Goal: Information Seeking & Learning: Learn about a topic

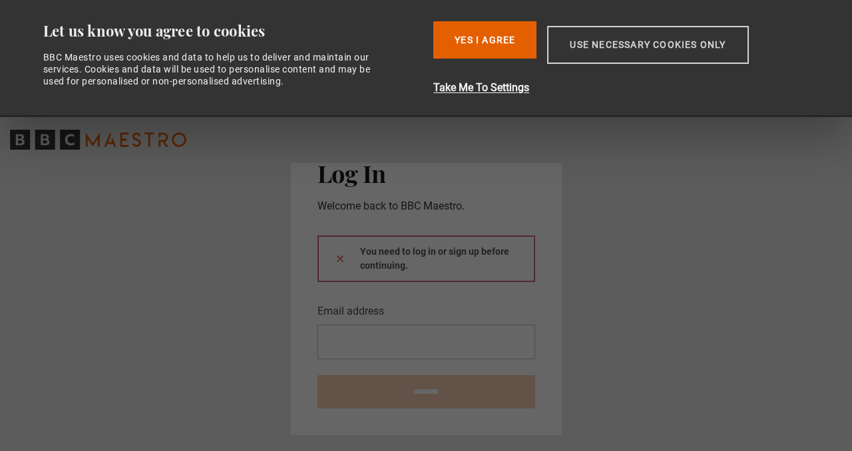
click at [594, 47] on button "Use necessary cookies only" at bounding box center [647, 45] width 201 height 38
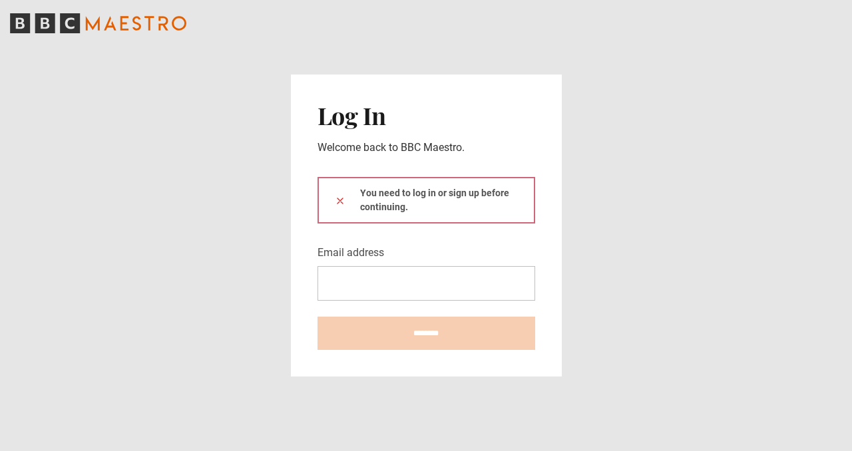
click at [481, 194] on div "You need to log in or sign up before continuing." at bounding box center [426, 200] width 218 height 47
click at [407, 208] on div "You need to log in or sign up before continuing." at bounding box center [426, 200] width 218 height 47
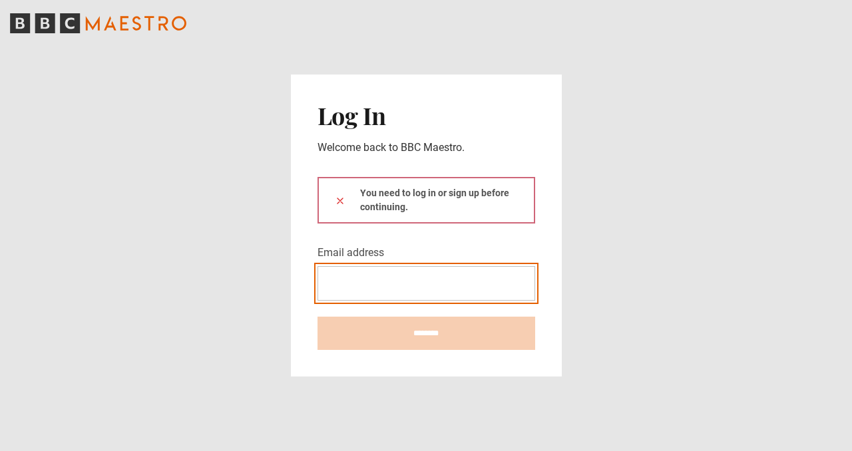
click at [344, 293] on input "Email address" at bounding box center [426, 283] width 218 height 35
type input "**********"
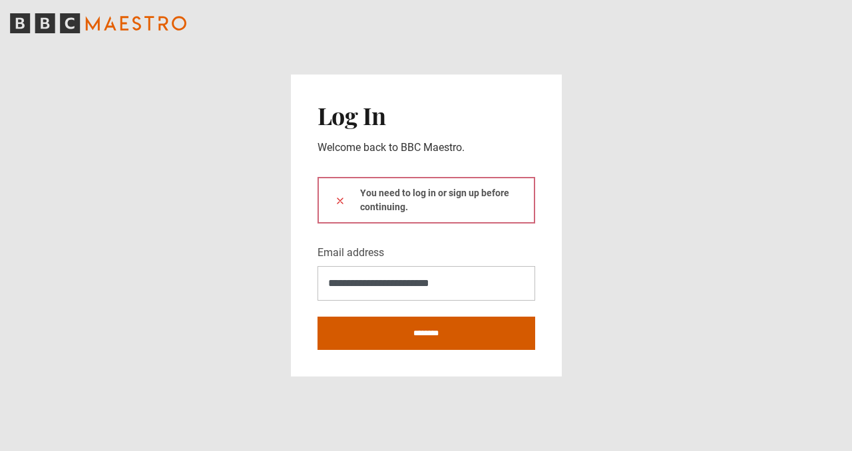
click at [410, 328] on input "********" at bounding box center [426, 333] width 218 height 33
type input "**********"
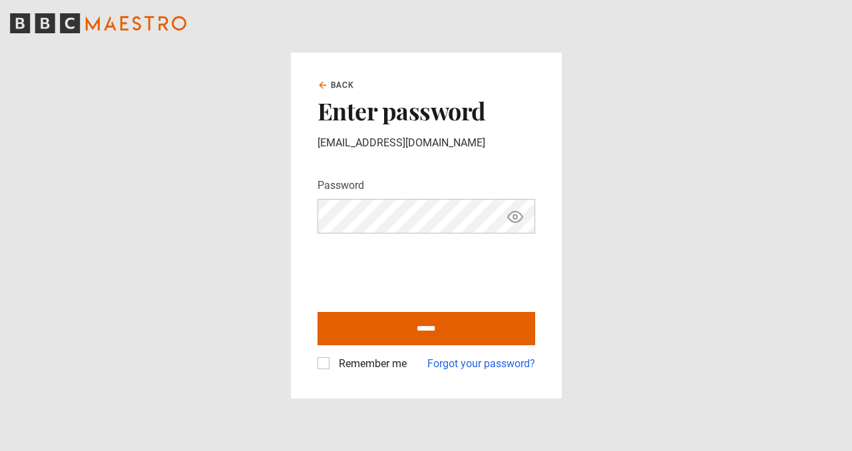
click at [514, 215] on icon "Show password" at bounding box center [515, 217] width 4 height 4
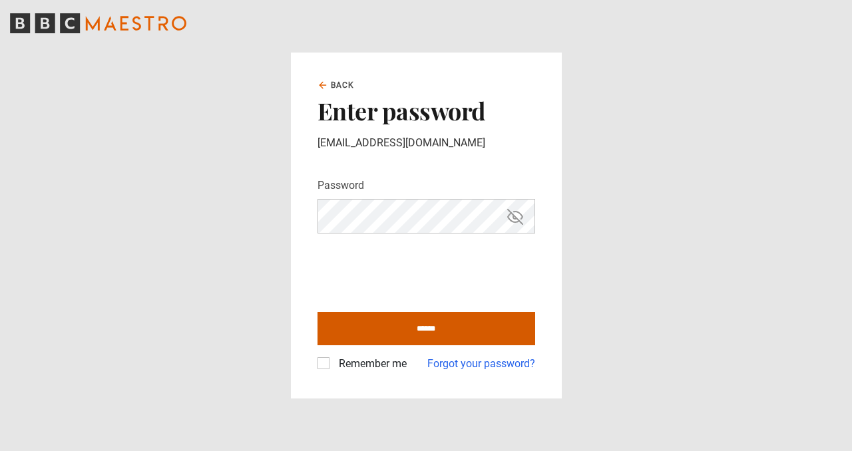
click at [418, 328] on input "******" at bounding box center [426, 328] width 218 height 33
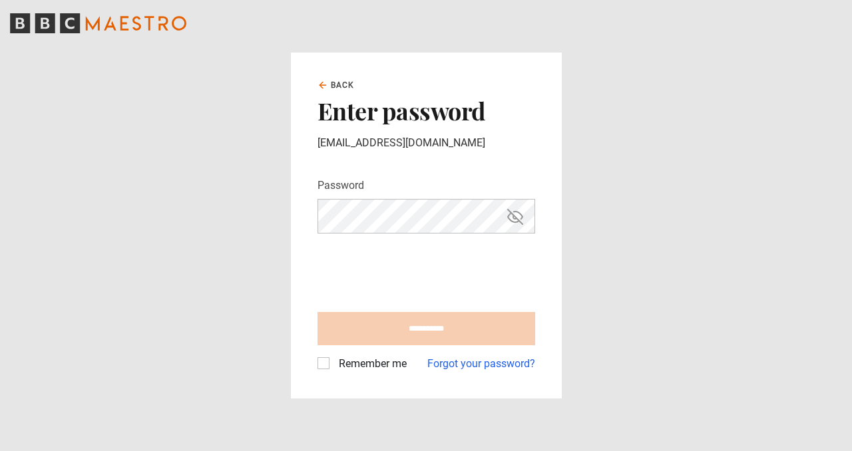
type input "**********"
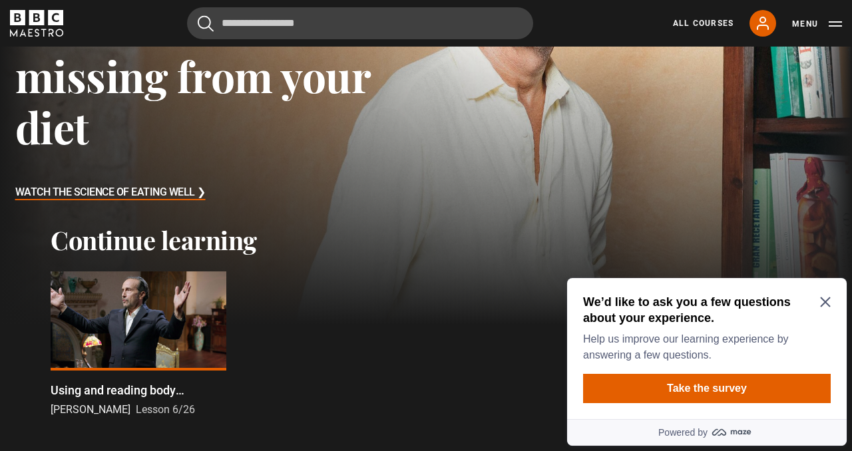
scroll to position [206, 0]
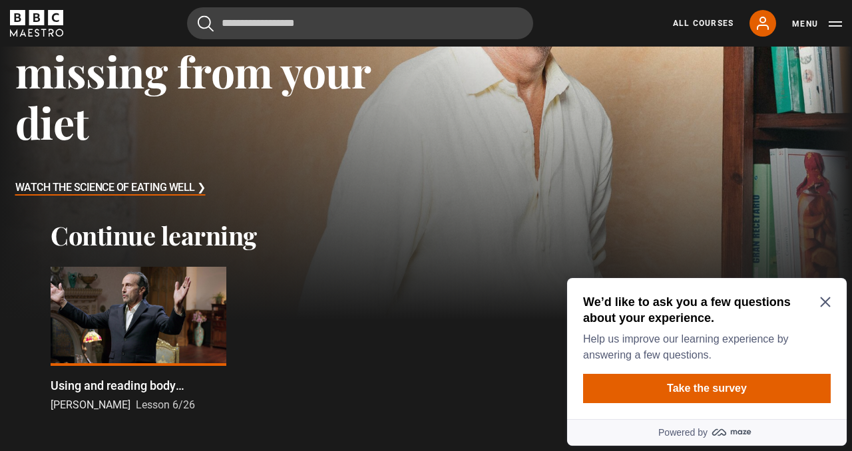
click at [131, 329] on div at bounding box center [139, 316] width 176 height 99
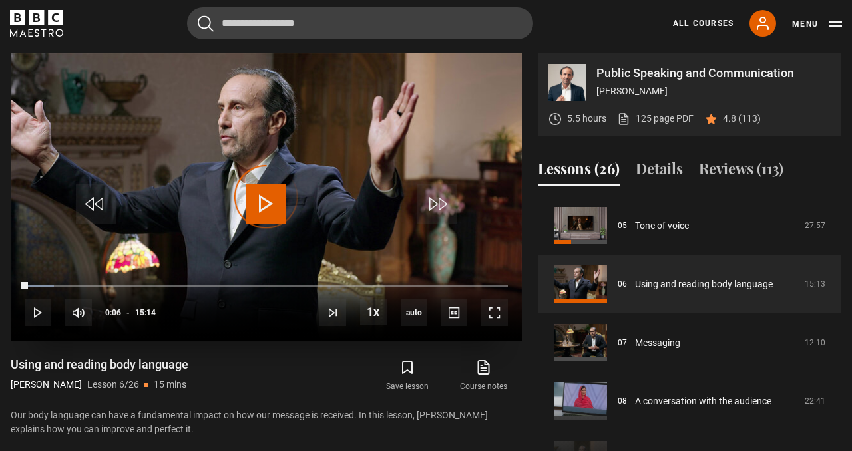
drag, startPoint x: 27, startPoint y: 283, endPoint x: 50, endPoint y: 283, distance: 22.6
click at [50, 283] on div "10s Skip Back 10 seconds Play 10s Skip Forward 10 seconds Loaded : 6.02% 00:06 …" at bounding box center [266, 305] width 511 height 74
drag, startPoint x: 52, startPoint y: 287, endPoint x: 132, endPoint y: 288, distance: 80.5
click at [132, 288] on div "10s Skip Back 10 seconds Play 10s Skip Forward 10 seconds Loaded : 0.00% 03:21 …" at bounding box center [266, 305] width 511 height 74
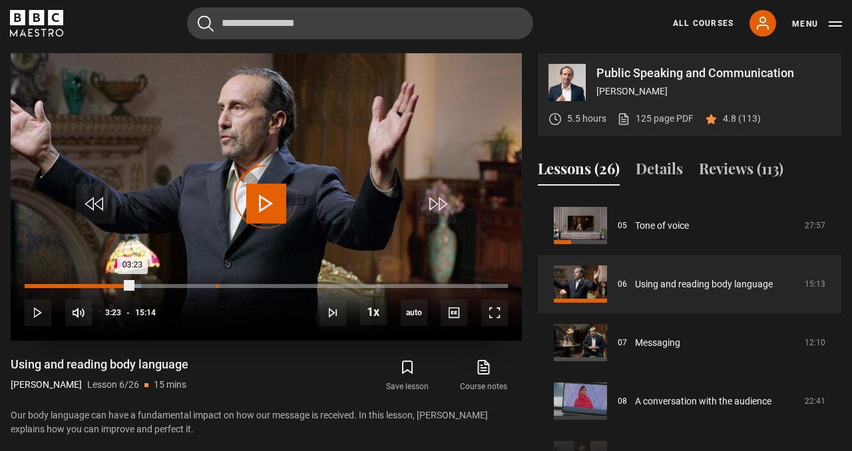
drag, startPoint x: 132, startPoint y: 286, endPoint x: 216, endPoint y: 286, distance: 83.9
click at [216, 286] on div "Loaded : 24.07% 06:01 03:23" at bounding box center [266, 286] width 483 height 4
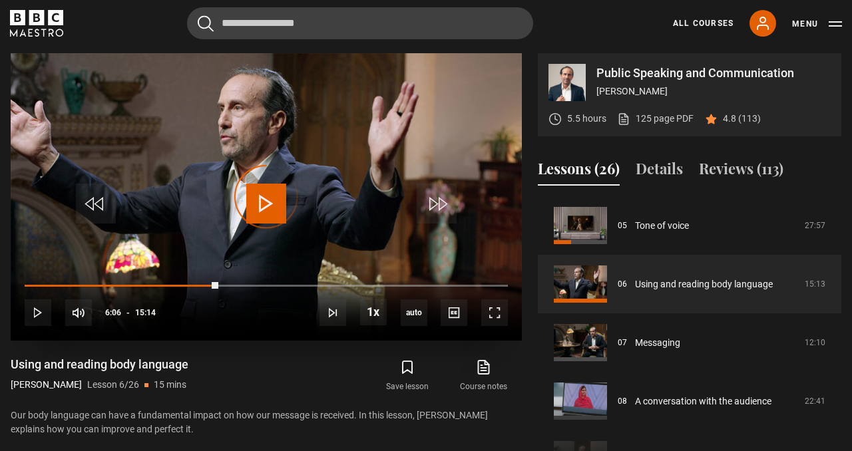
drag, startPoint x: 218, startPoint y: 282, endPoint x: 293, endPoint y: 281, distance: 75.2
click at [293, 282] on div "10s Skip Back 10 seconds Play 10s Skip Forward 10 seconds Loaded : 0.00% 06:06 …" at bounding box center [266, 305] width 511 height 74
drag, startPoint x: 292, startPoint y: 281, endPoint x: 385, endPoint y: 284, distance: 93.2
click at [385, 284] on div "10s Skip Back 10 seconds Pause 10s Skip Forward 10 seconds Loaded : 60.72% 06:0…" at bounding box center [266, 305] width 511 height 74
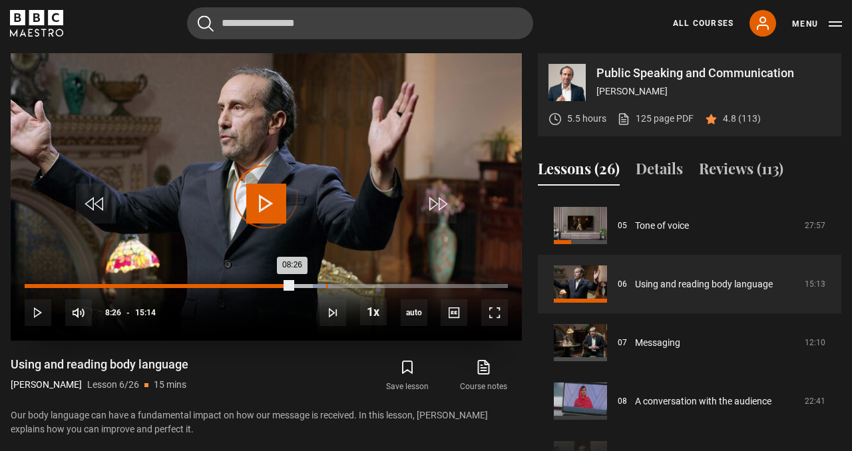
drag, startPoint x: 303, startPoint y: 285, endPoint x: 326, endPoint y: 285, distance: 23.3
click at [326, 285] on div "Loaded : 63.46% 09:30 08:26" at bounding box center [266, 286] width 483 height 4
drag, startPoint x: 326, startPoint y: 285, endPoint x: 400, endPoint y: 285, distance: 73.9
click at [400, 285] on div "Loaded : 0.00% 11:51 09:31" at bounding box center [266, 286] width 483 height 4
drag, startPoint x: 396, startPoint y: 284, endPoint x: 423, endPoint y: 284, distance: 27.3
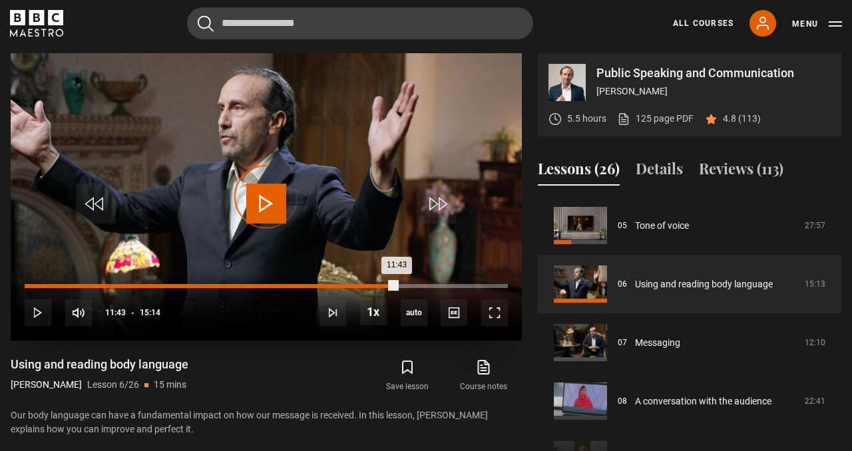
click at [423, 284] on div "Loaded : 0.00% 12:35 11:43" at bounding box center [266, 286] width 483 height 4
drag, startPoint x: 423, startPoint y: 284, endPoint x: 447, endPoint y: 284, distance: 24.0
click at [447, 284] on div "Loaded : 0.00% 13:15 12:35" at bounding box center [266, 286] width 483 height 4
drag, startPoint x: 445, startPoint y: 284, endPoint x: 466, endPoint y: 284, distance: 20.6
click at [466, 284] on div "Loaded : 0.00% 13:55 13:16" at bounding box center [266, 286] width 483 height 4
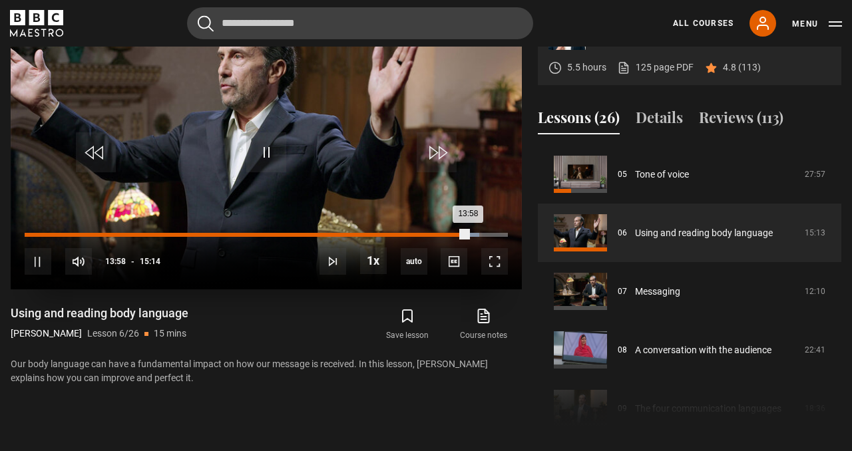
scroll to position [719, 0]
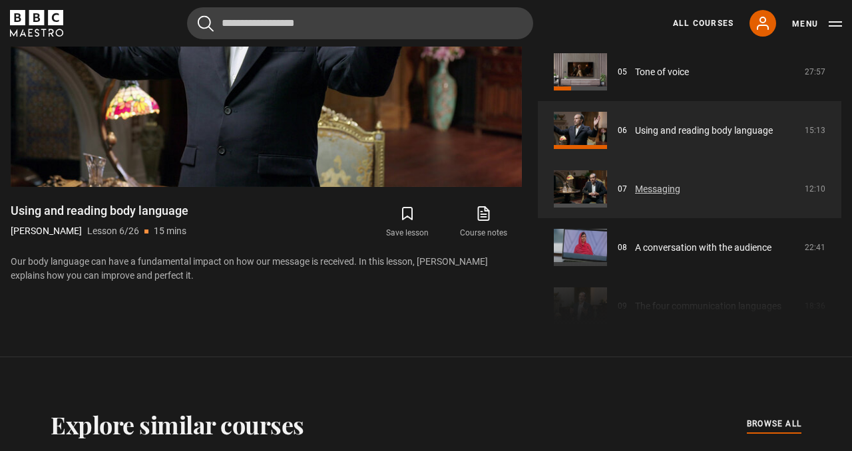
click at [653, 185] on link "Messaging" at bounding box center [657, 189] width 45 height 14
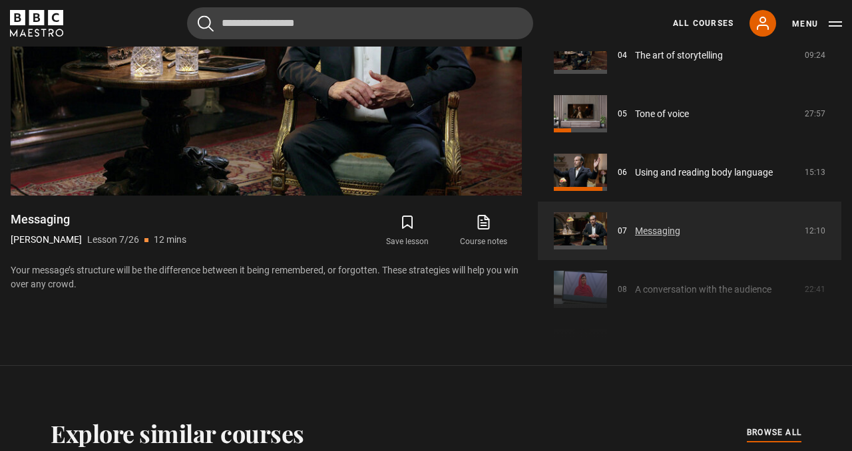
scroll to position [264, 0]
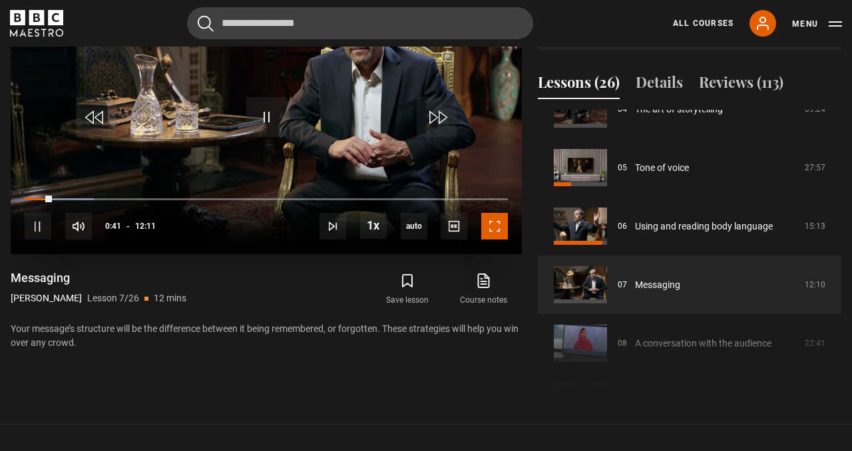
click at [502, 228] on span "Video Player" at bounding box center [494, 226] width 27 height 27
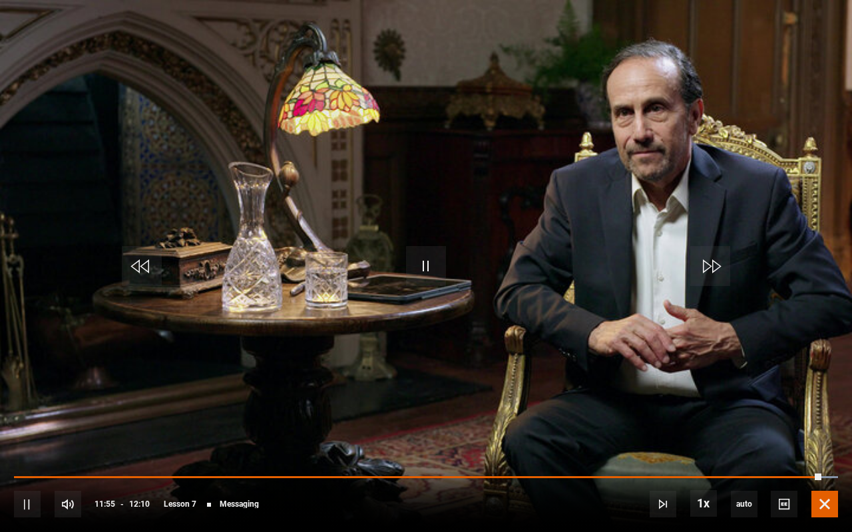
click at [824, 451] on span "Video Player" at bounding box center [824, 504] width 27 height 27
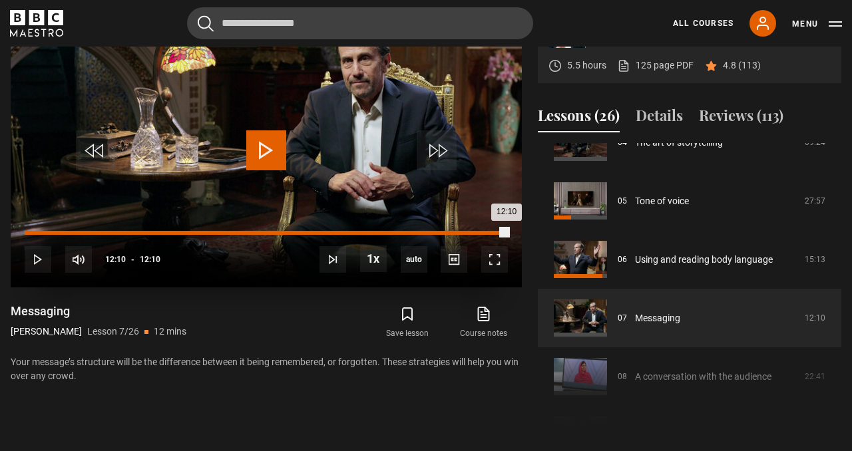
drag, startPoint x: 496, startPoint y: 229, endPoint x: 508, endPoint y: 233, distance: 12.0
click at [508, 233] on div "12:10" at bounding box center [266, 233] width 483 height 4
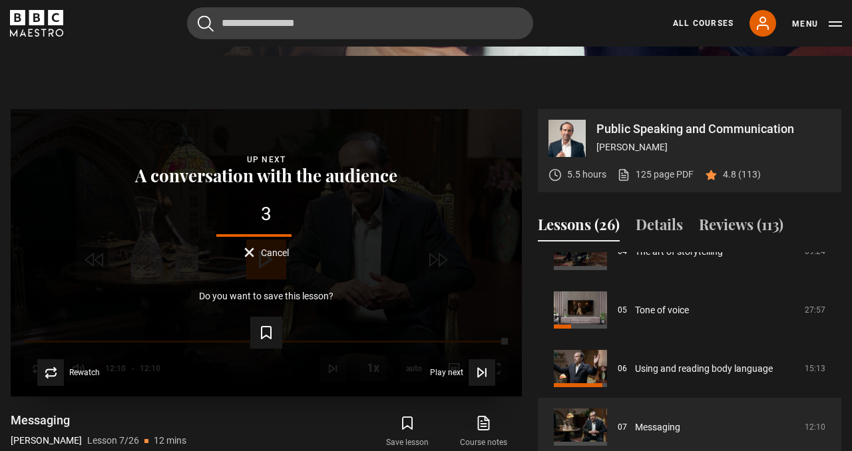
scroll to position [514, 0]
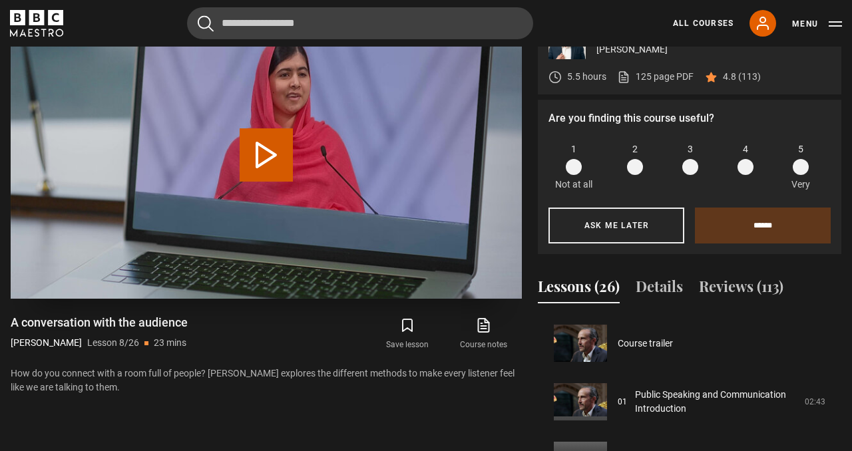
scroll to position [410, 0]
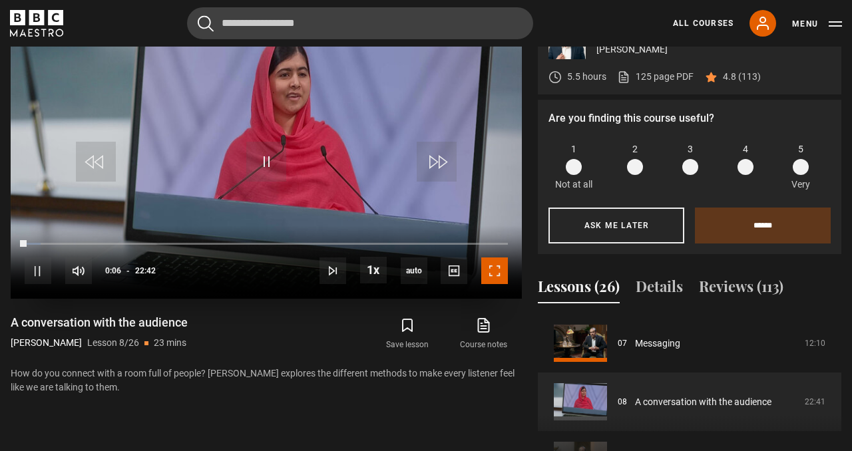
click at [502, 268] on span "Video Player" at bounding box center [494, 271] width 27 height 27
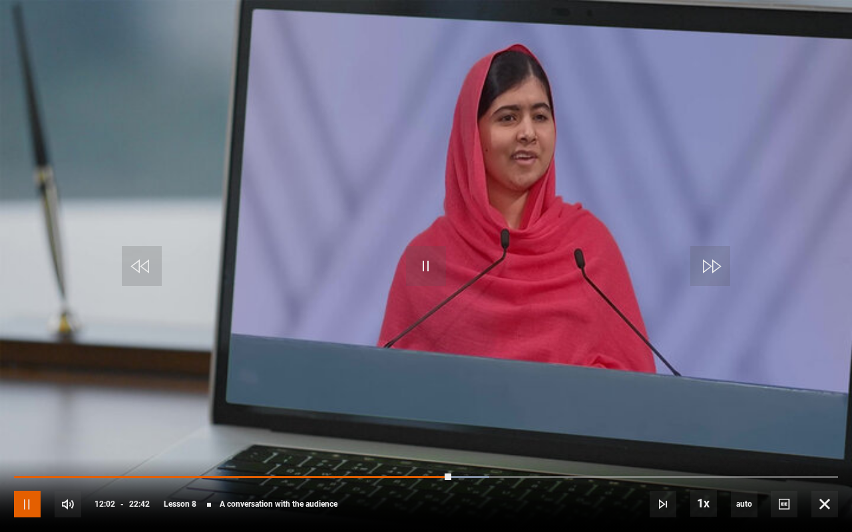
click at [25, 451] on span "Video Player" at bounding box center [27, 504] width 27 height 27
click at [824, 451] on span "Video Player" at bounding box center [824, 504] width 27 height 27
